Goal: Check status

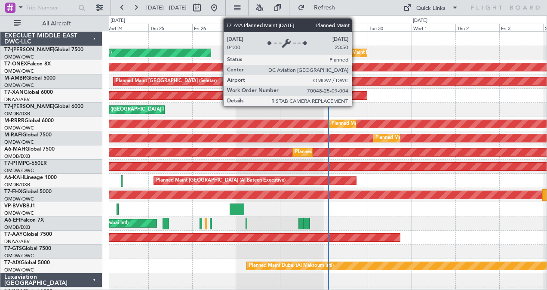
click at [356, 54] on div "Planned Maint Dubai (Al Maktoum Intl)" at bounding box center [375, 52] width 85 height 13
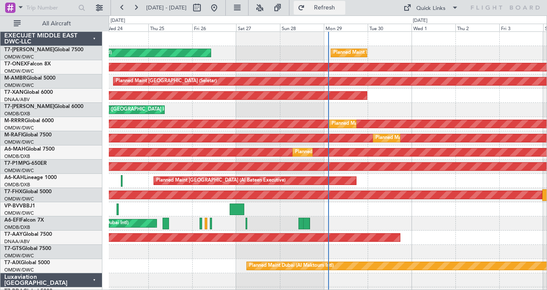
click at [328, 7] on button "Refresh" at bounding box center [319, 8] width 52 height 14
click at [43, 104] on link "T7-AZIZI Global 6000" at bounding box center [43, 106] width 79 height 5
